Goal: Find specific page/section: Find specific page/section

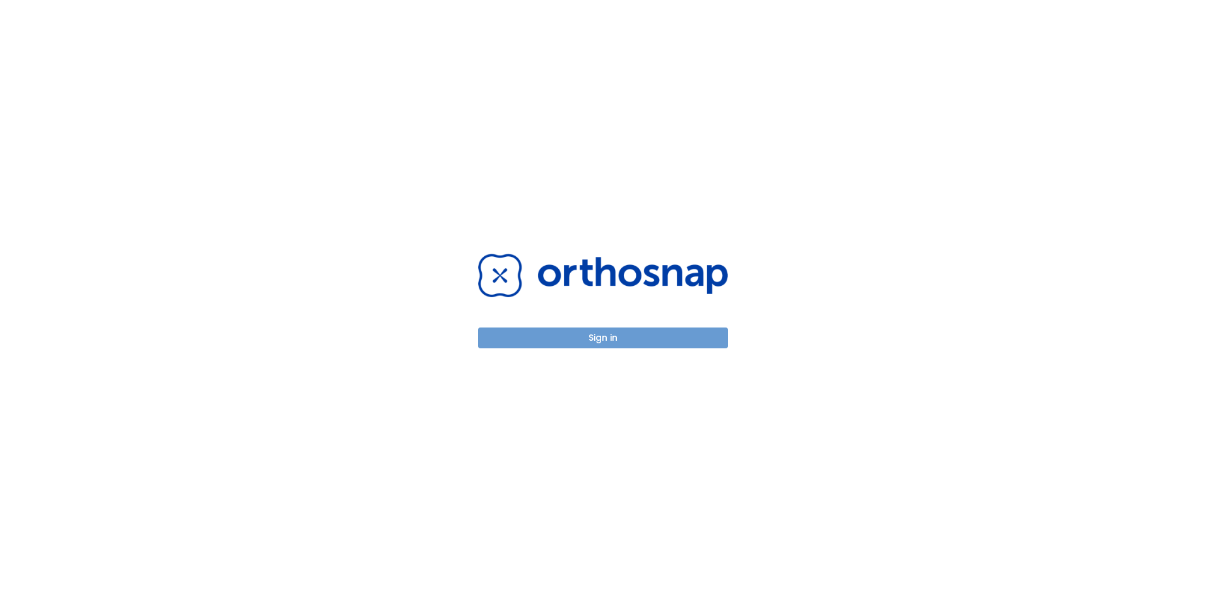
drag, startPoint x: 560, startPoint y: 333, endPoint x: 441, endPoint y: 354, distance: 120.4
click at [559, 333] on button "Sign in" at bounding box center [603, 337] width 250 height 21
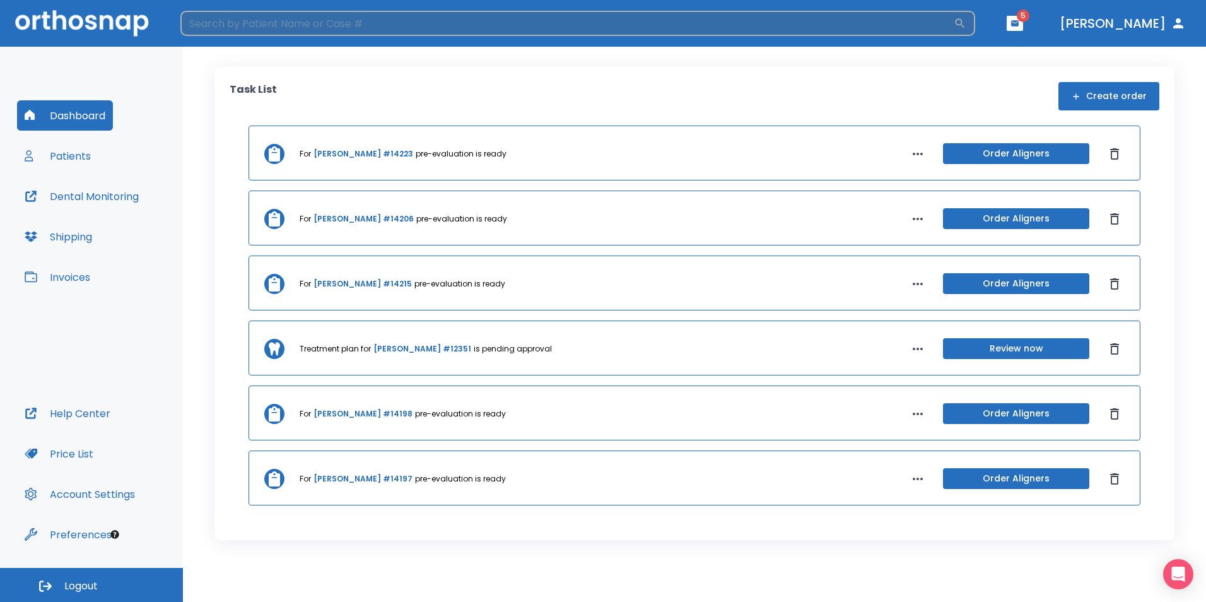
drag, startPoint x: 551, startPoint y: 13, endPoint x: 555, endPoint y: 20, distance: 7.4
click at [555, 20] on input "search" at bounding box center [566, 23] width 773 height 25
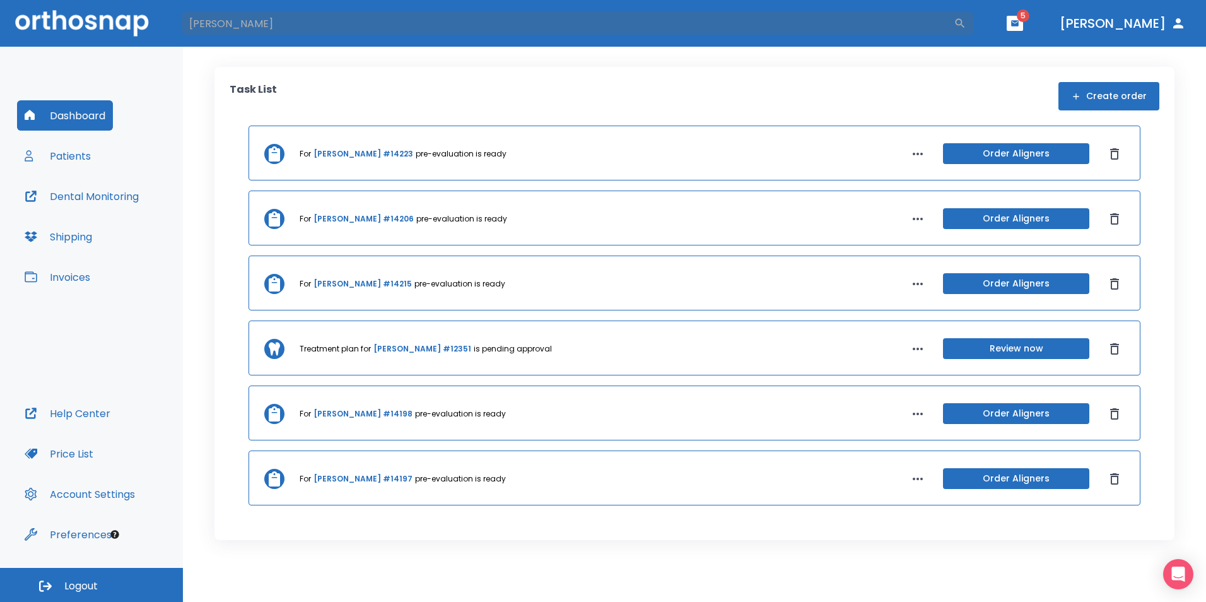
type input "[PERSON_NAME]"
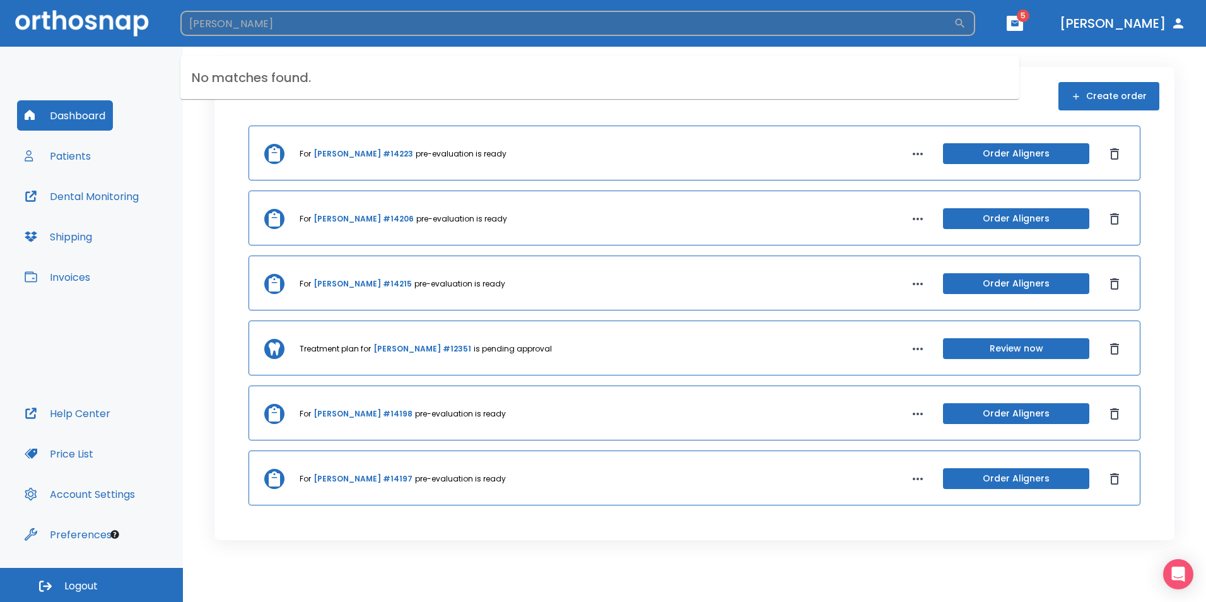
click at [260, 33] on input "[PERSON_NAME]" at bounding box center [566, 23] width 773 height 25
click at [489, 54] on div "Task List Create order For [PERSON_NAME] #14223 pre-evaluation is ready Order A…" at bounding box center [694, 324] width 1023 height 555
